Goal: Task Accomplishment & Management: Manage account settings

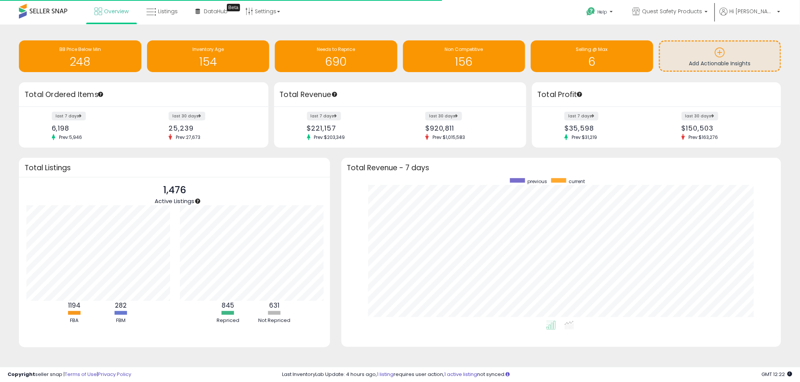
scroll to position [142, 424]
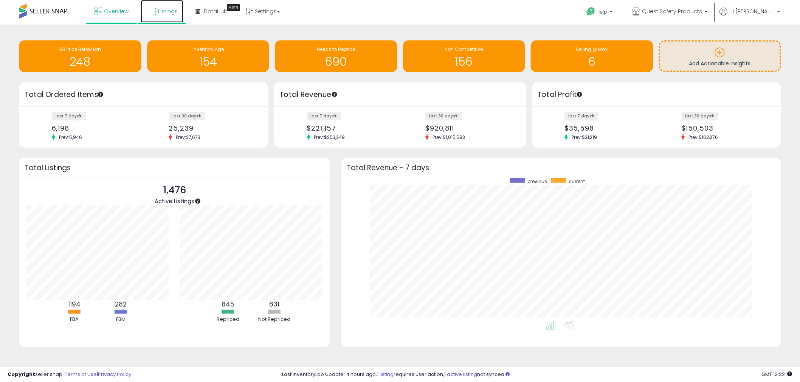
click at [172, 12] on span "Listings" at bounding box center [168, 12] width 20 height 8
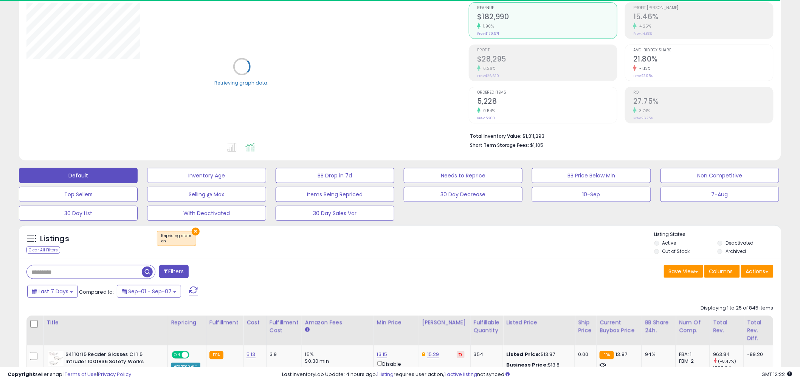
scroll to position [168, 0]
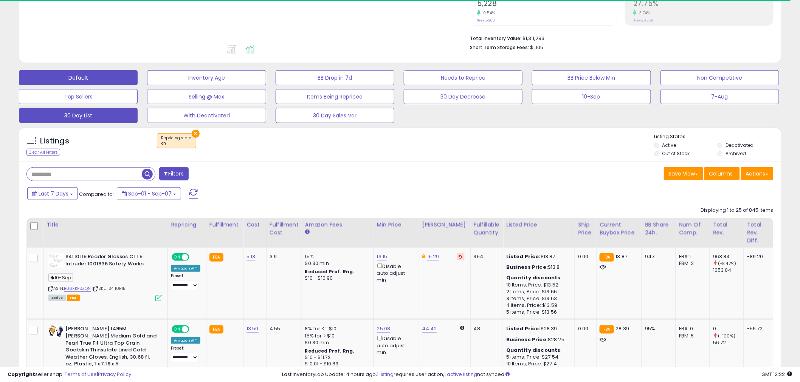
click at [122, 112] on button "30 Day List" at bounding box center [78, 115] width 119 height 15
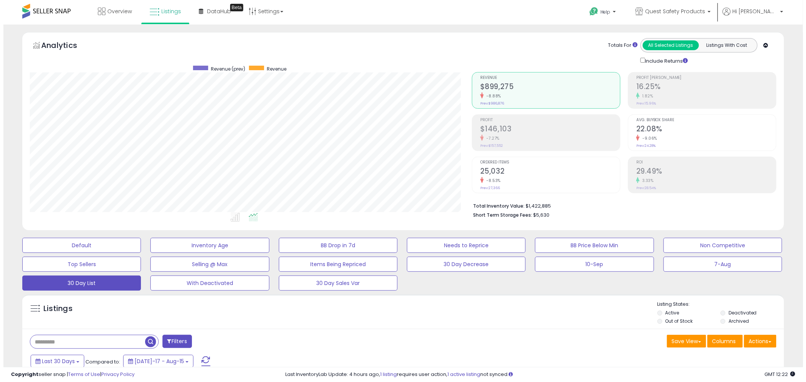
scroll to position [155, 442]
click at [575, 127] on h2 "$146,103" at bounding box center [547, 130] width 140 height 10
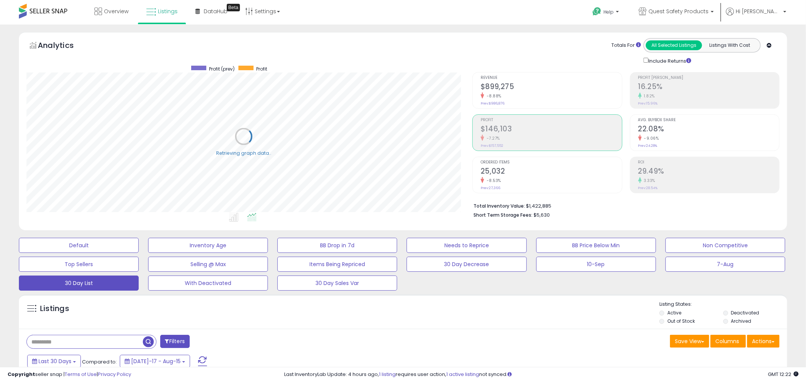
scroll to position [377746, 377458]
click at [695, 85] on h2 "16.25%" at bounding box center [703, 87] width 140 height 10
click at [523, 97] on div "-8.88%" at bounding box center [547, 96] width 140 height 7
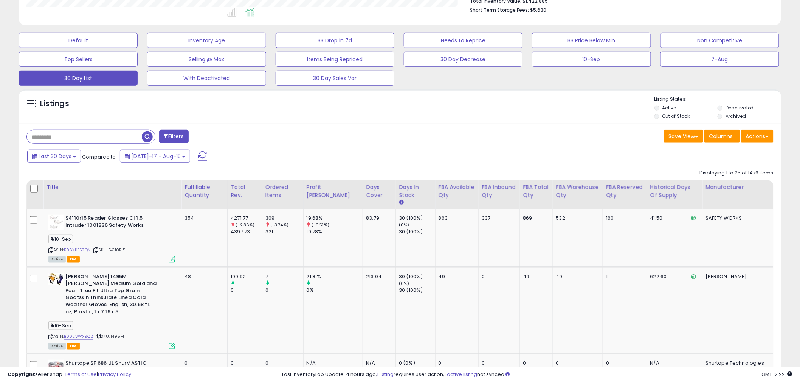
scroll to position [224, 0]
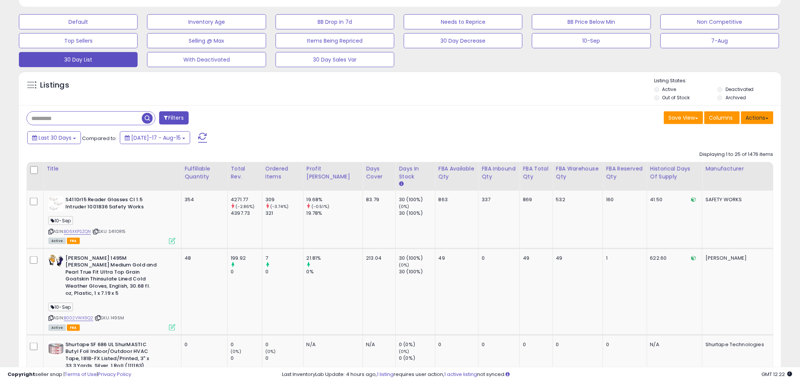
click at [757, 121] on button "Actions" at bounding box center [757, 117] width 32 height 13
click at [734, 155] on link "Export Visible Columns" at bounding box center [726, 153] width 83 height 12
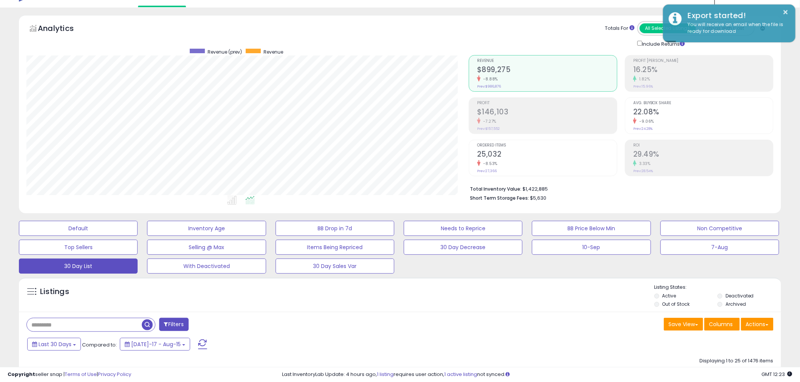
scroll to position [0, 0]
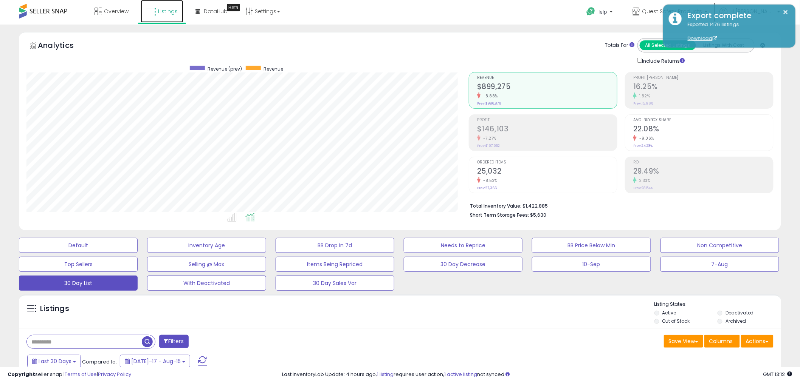
click at [165, 14] on span "Listings" at bounding box center [168, 12] width 20 height 8
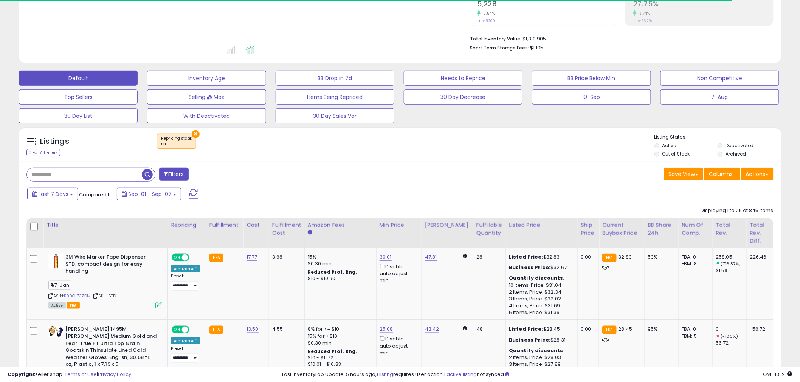
scroll to position [168, 0]
click at [196, 135] on button "×" at bounding box center [196, 134] width 8 height 8
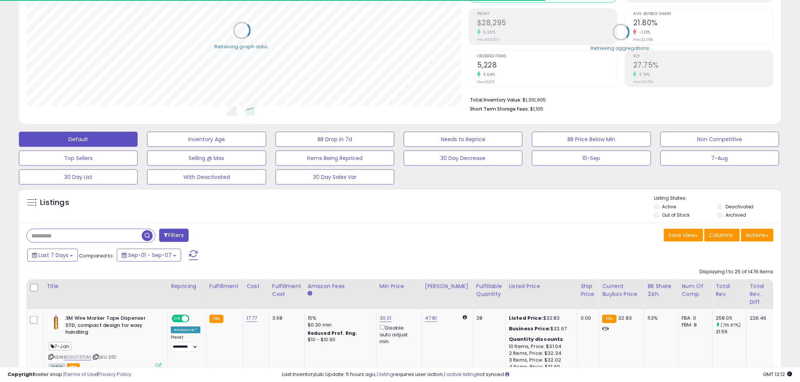
scroll to position [155, 442]
click at [176, 236] on button "Filters" at bounding box center [173, 235] width 29 height 13
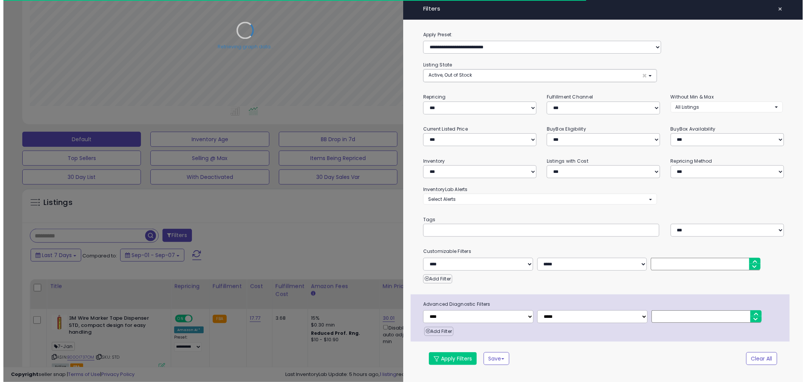
scroll to position [155, 446]
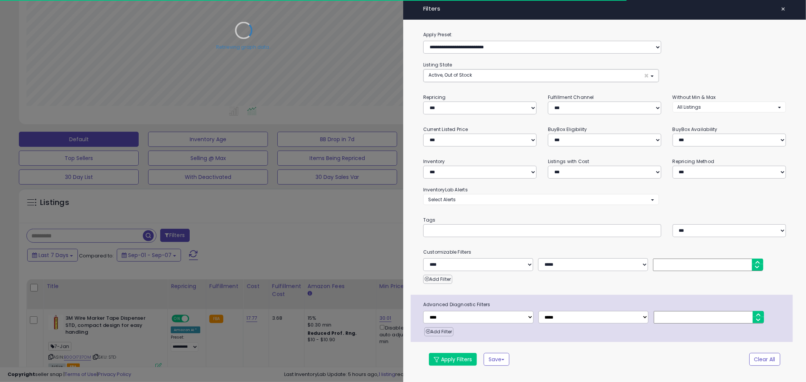
click at [466, 71] on div "Retrieving graph data.." at bounding box center [244, 35] width 446 height 155
click at [463, 78] on button "Active, Out of Stock ×" at bounding box center [541, 76] width 235 height 12
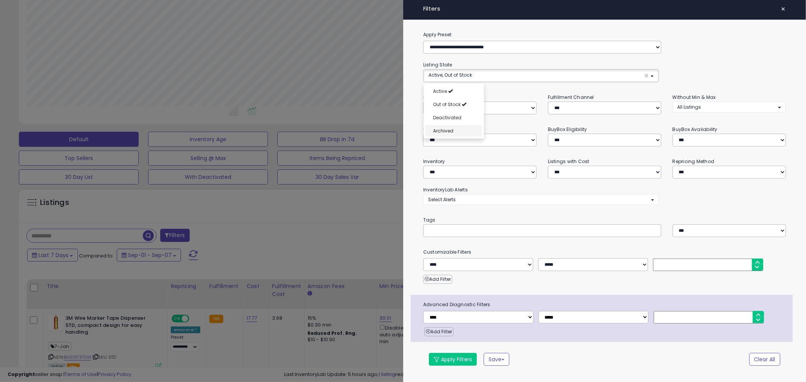
drag, startPoint x: 459, startPoint y: 112, endPoint x: 456, endPoint y: 133, distance: 20.7
click at [459, 112] on link "Deactivated" at bounding box center [454, 118] width 57 height 12
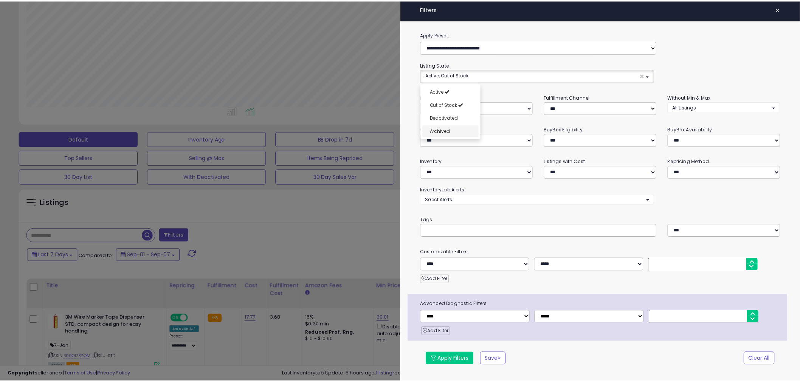
scroll to position [6, 0]
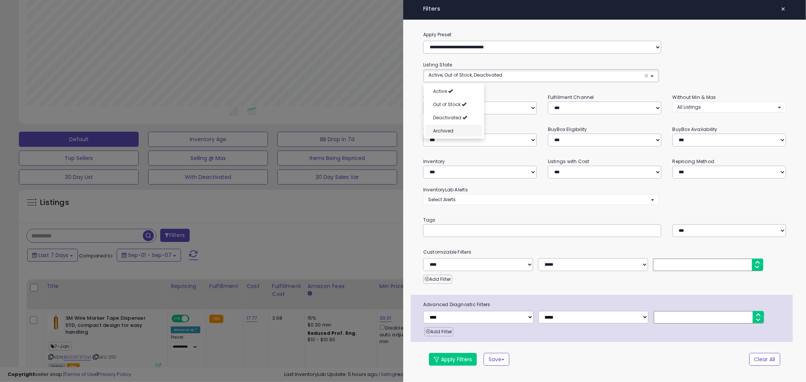
select select "**********"
click at [456, 133] on link "Archived" at bounding box center [454, 131] width 57 height 12
click at [467, 364] on button "Apply Filters" at bounding box center [453, 359] width 48 height 13
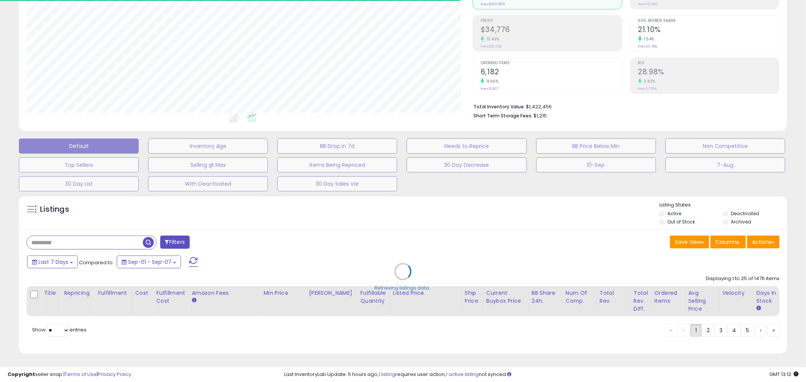
click at [57, 260] on div "Retrieving listings data.." at bounding box center [403, 278] width 780 height 172
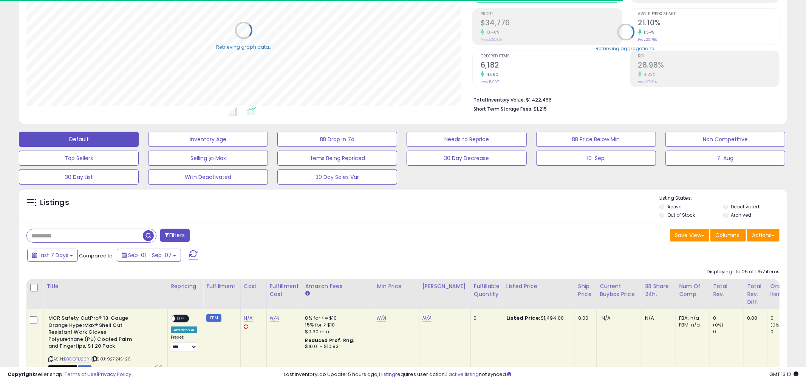
click at [65, 262] on button "Last 7 Days" at bounding box center [52, 255] width 51 height 13
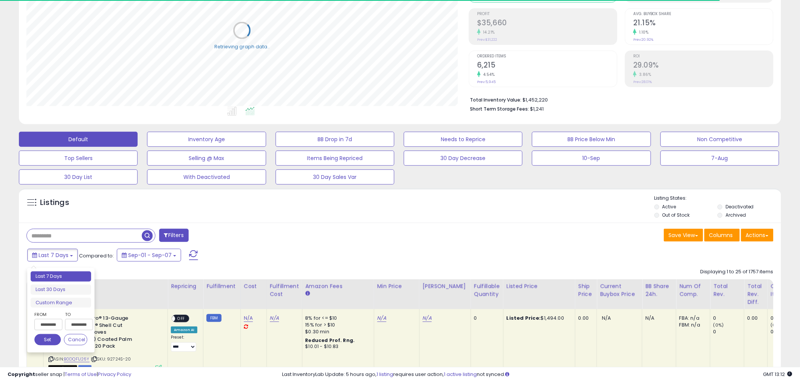
click at [54, 320] on input "**********" at bounding box center [48, 324] width 28 height 11
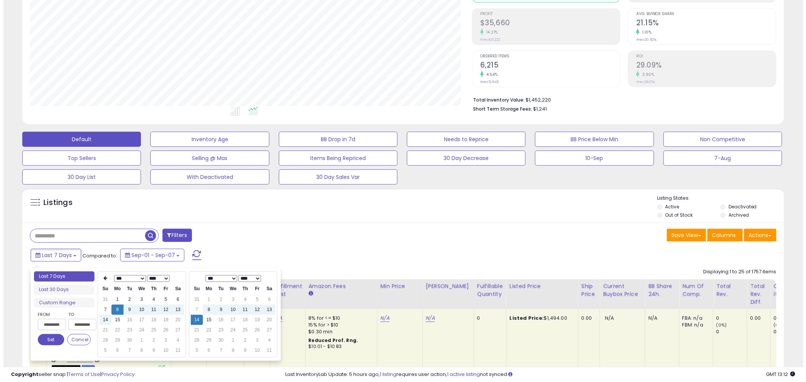
scroll to position [155, 442]
click at [69, 296] on ul "Last 7 Days Last 30 Days Custom Range" at bounding box center [61, 290] width 60 height 36
type input "**********"
click at [69, 293] on li "Last 30 Days" at bounding box center [61, 290] width 60 height 10
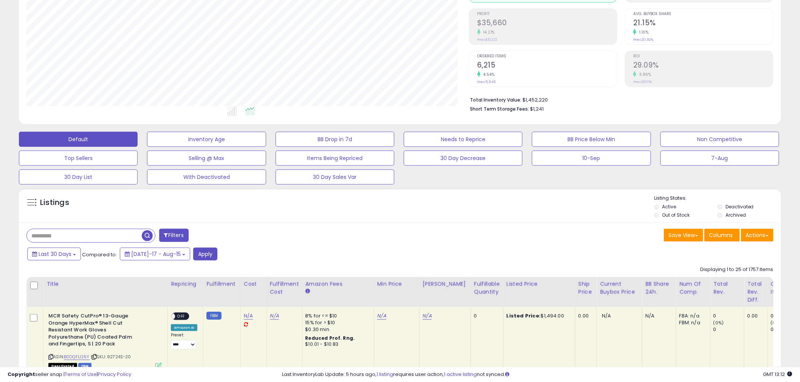
click at [192, 262] on div "Last 30 Days Compared to: [DATE]-17 - Aug-15 Apply" at bounding box center [305, 255] width 560 height 15
click at [206, 255] on button "Apply" at bounding box center [205, 254] width 24 height 13
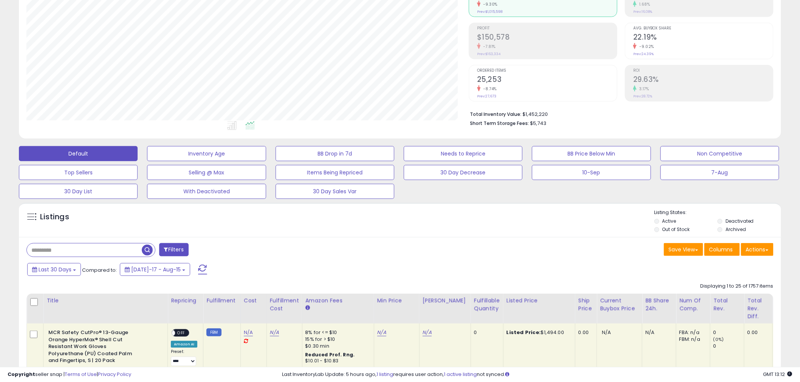
scroll to position [224, 0]
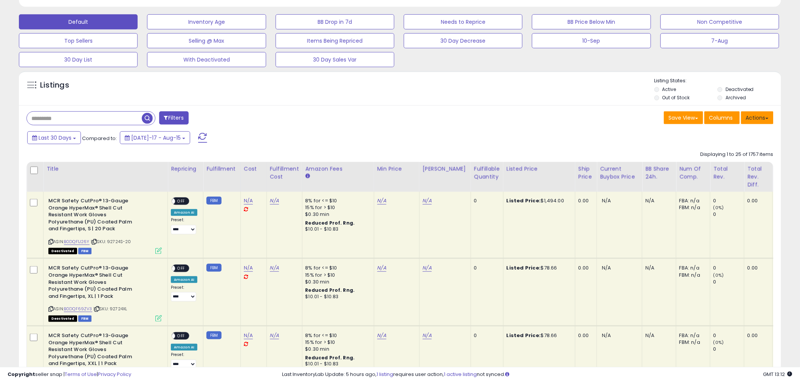
click at [762, 121] on button "Actions" at bounding box center [757, 117] width 32 height 13
click at [723, 164] on link "Export All Columns" at bounding box center [726, 166] width 83 height 12
